Goal: Navigation & Orientation: Find specific page/section

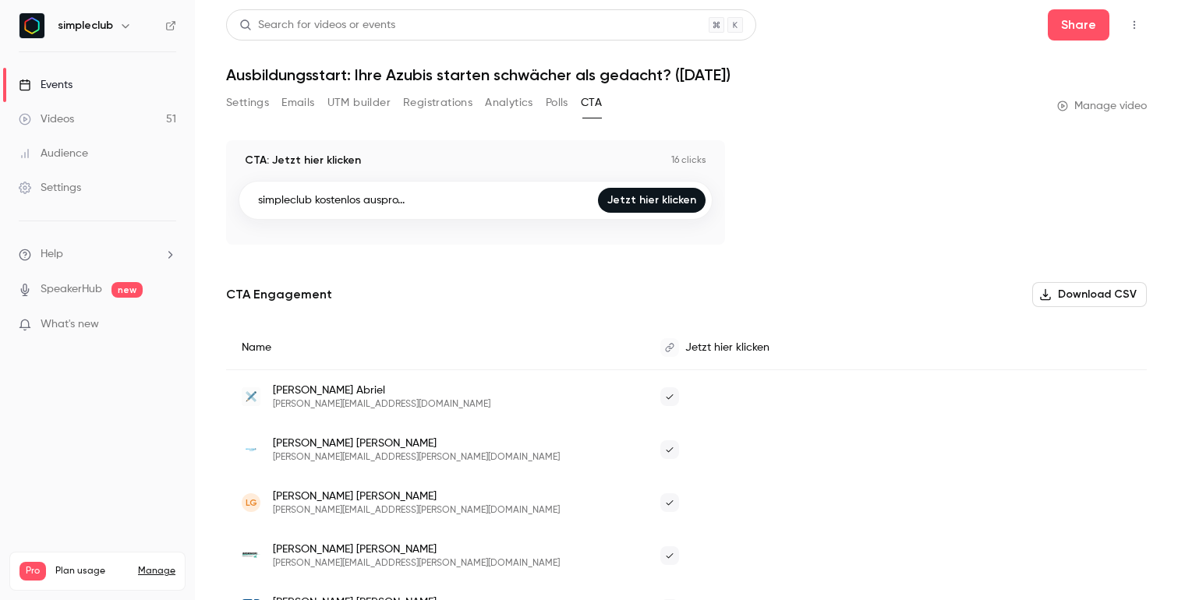
click at [691, 157] on p "16 clicks" at bounding box center [688, 160] width 35 height 12
click at [507, 108] on button "Analytics" at bounding box center [509, 102] width 48 height 25
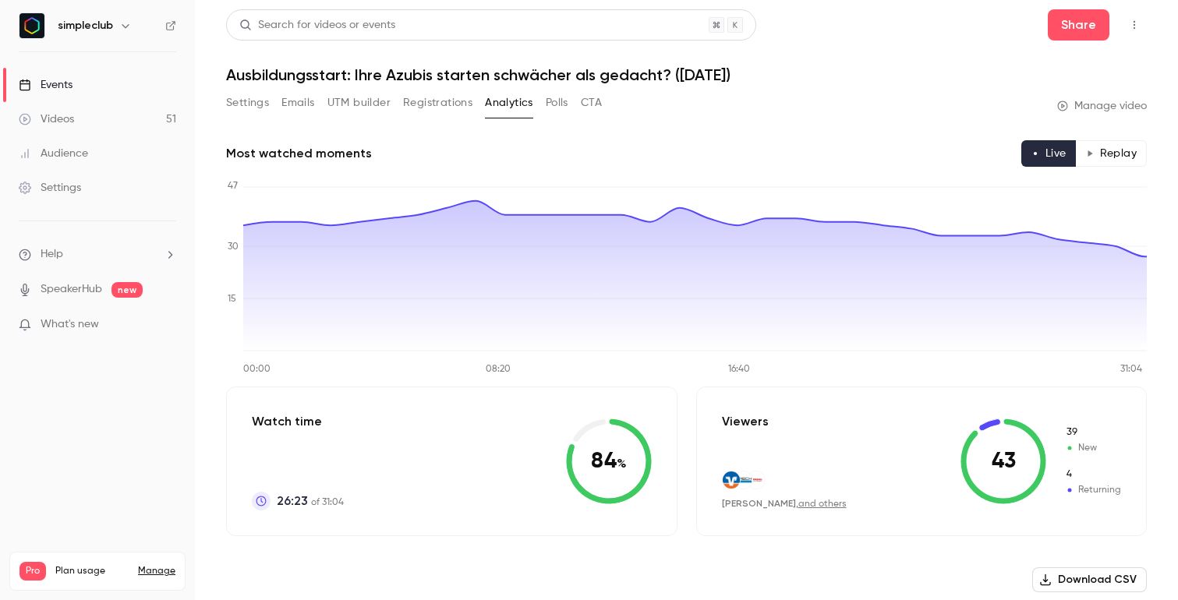
click at [69, 88] on div "Events" at bounding box center [46, 85] width 54 height 16
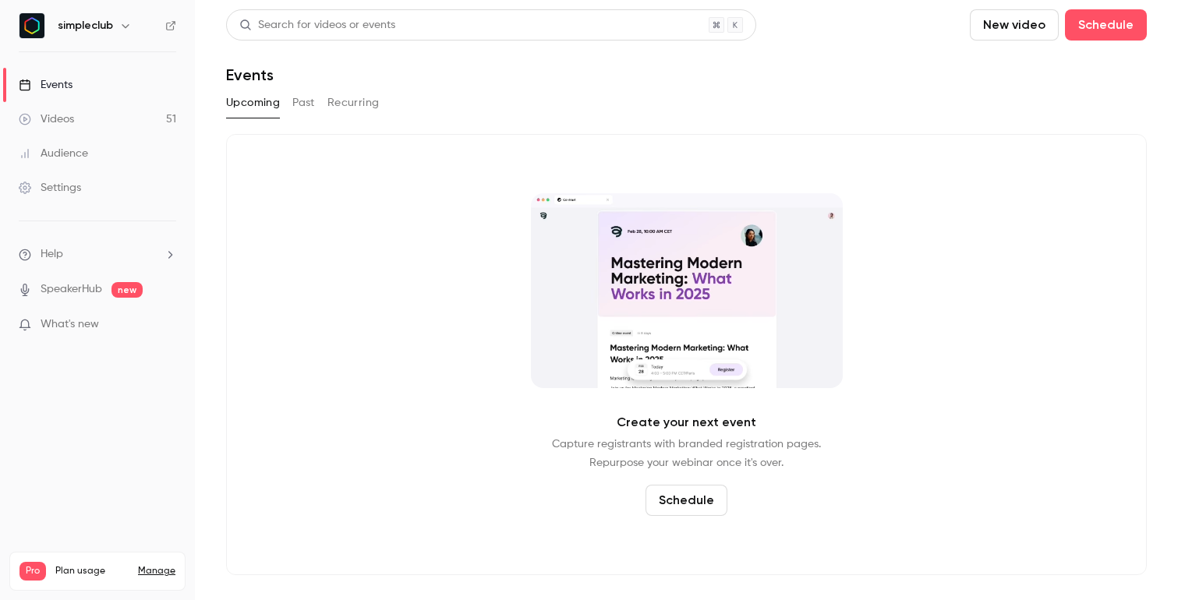
click at [296, 98] on button "Past" at bounding box center [303, 102] width 23 height 25
